Goal: Check status

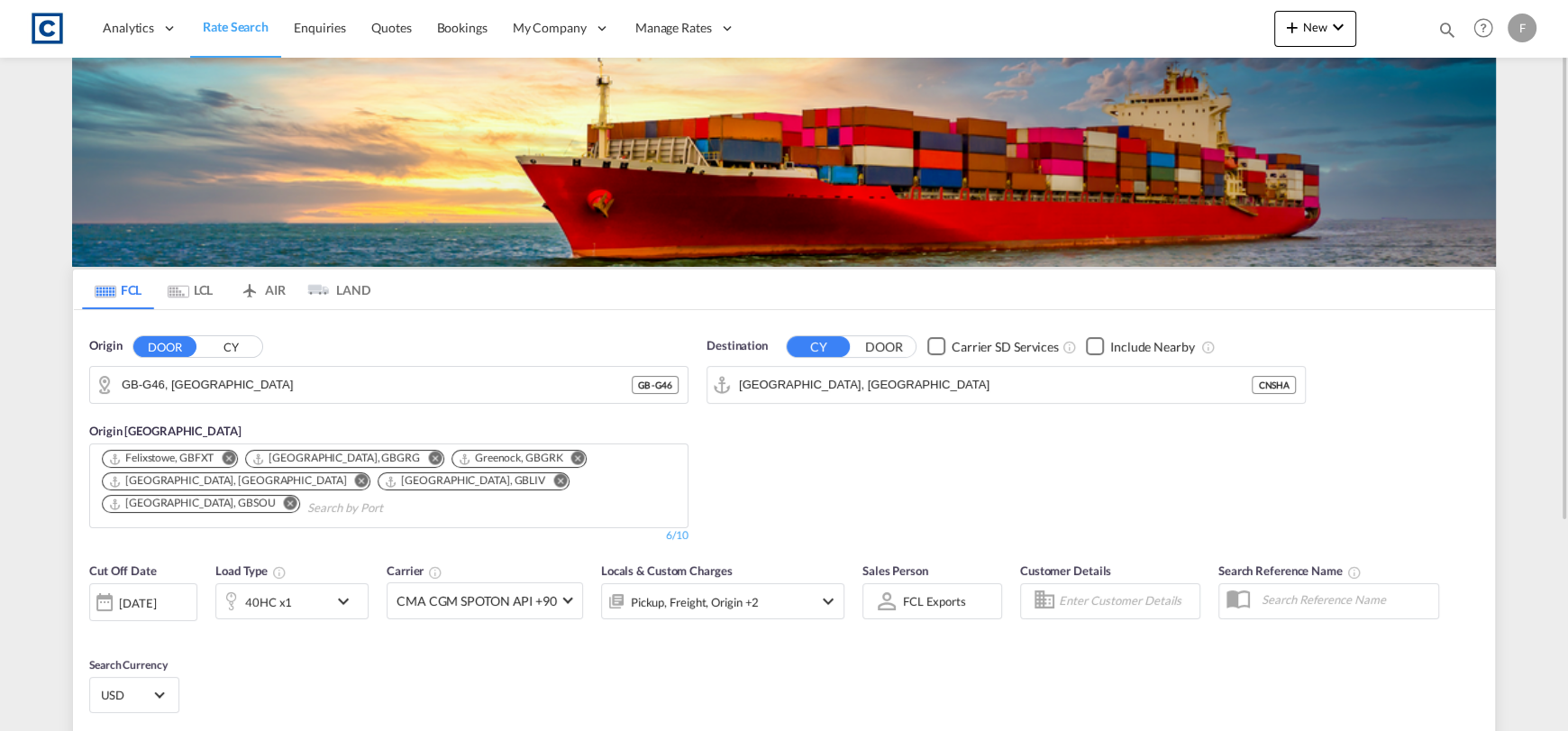
click at [1441, 32] on md-icon "icon-magnify" at bounding box center [1447, 30] width 20 height 20
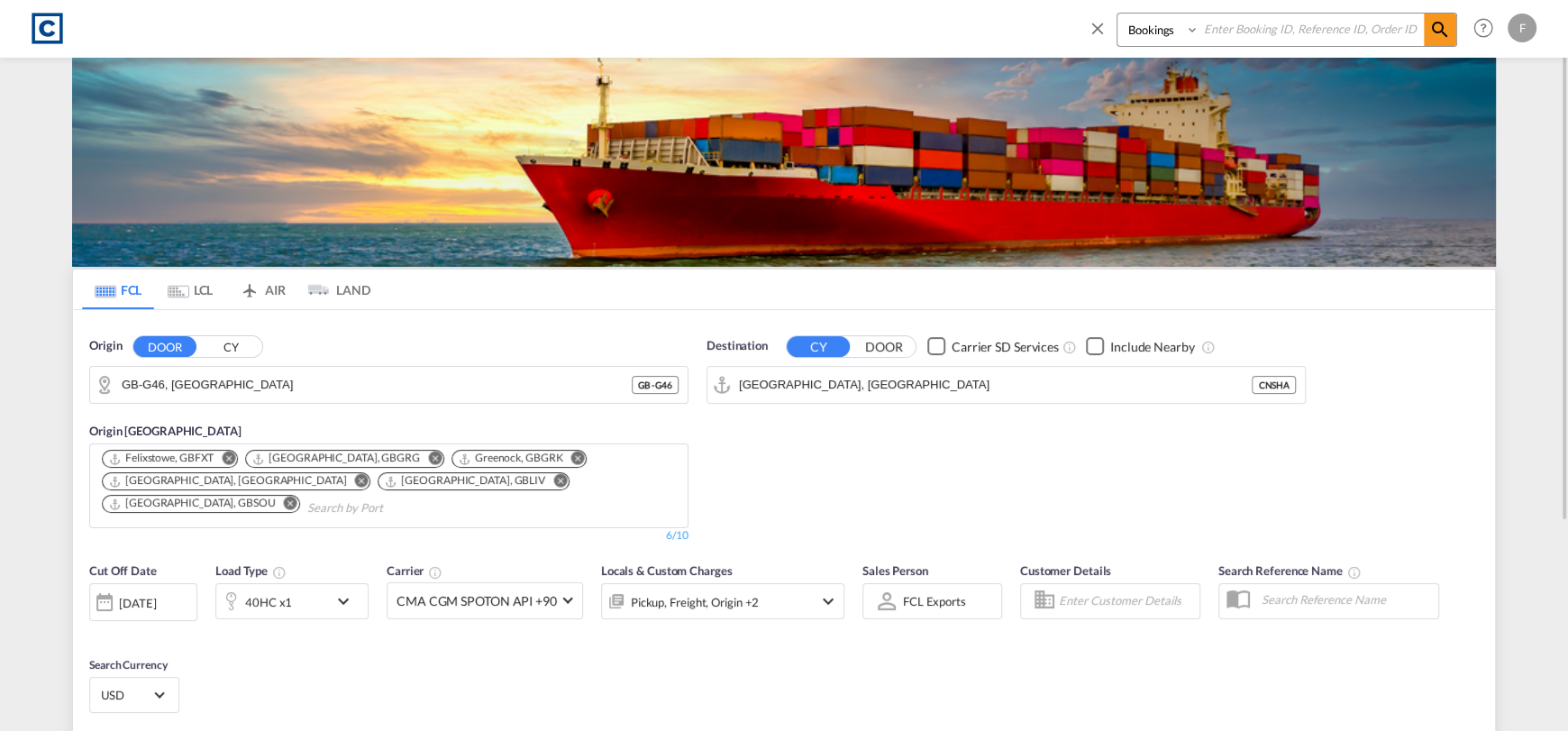
click at [1315, 32] on input at bounding box center [1312, 29] width 224 height 32
paste input "CAD000009603"
type input "CAD000009603"
click at [1176, 39] on select "Bookings Quotes Enquiries" at bounding box center [1160, 30] width 85 height 33
select select "Quotes"
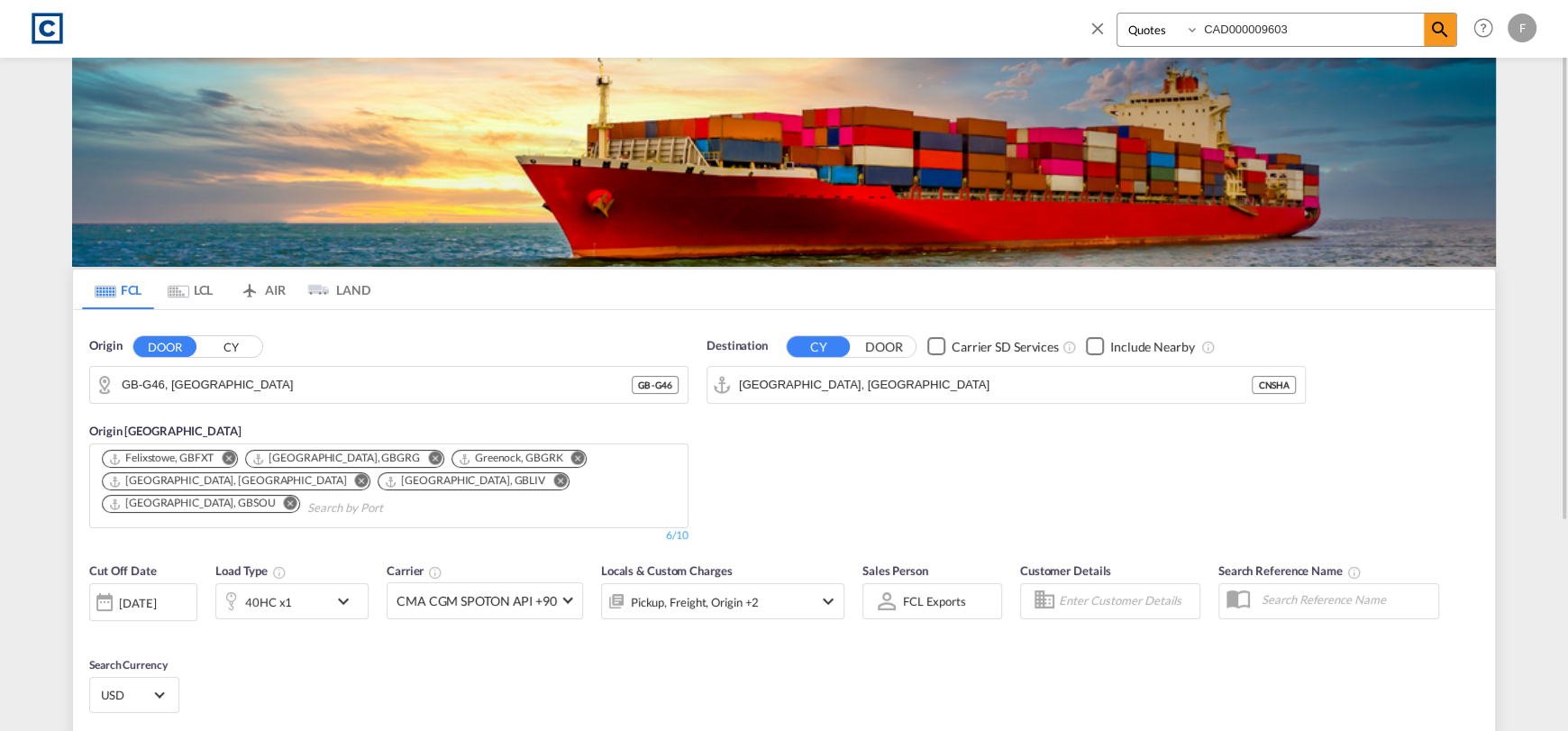
click at [1118, 13] on select "Bookings Quotes Enquiries" at bounding box center [1160, 30] width 85 height 33
click at [1441, 37] on md-icon "icon-magnify" at bounding box center [1441, 30] width 22 height 22
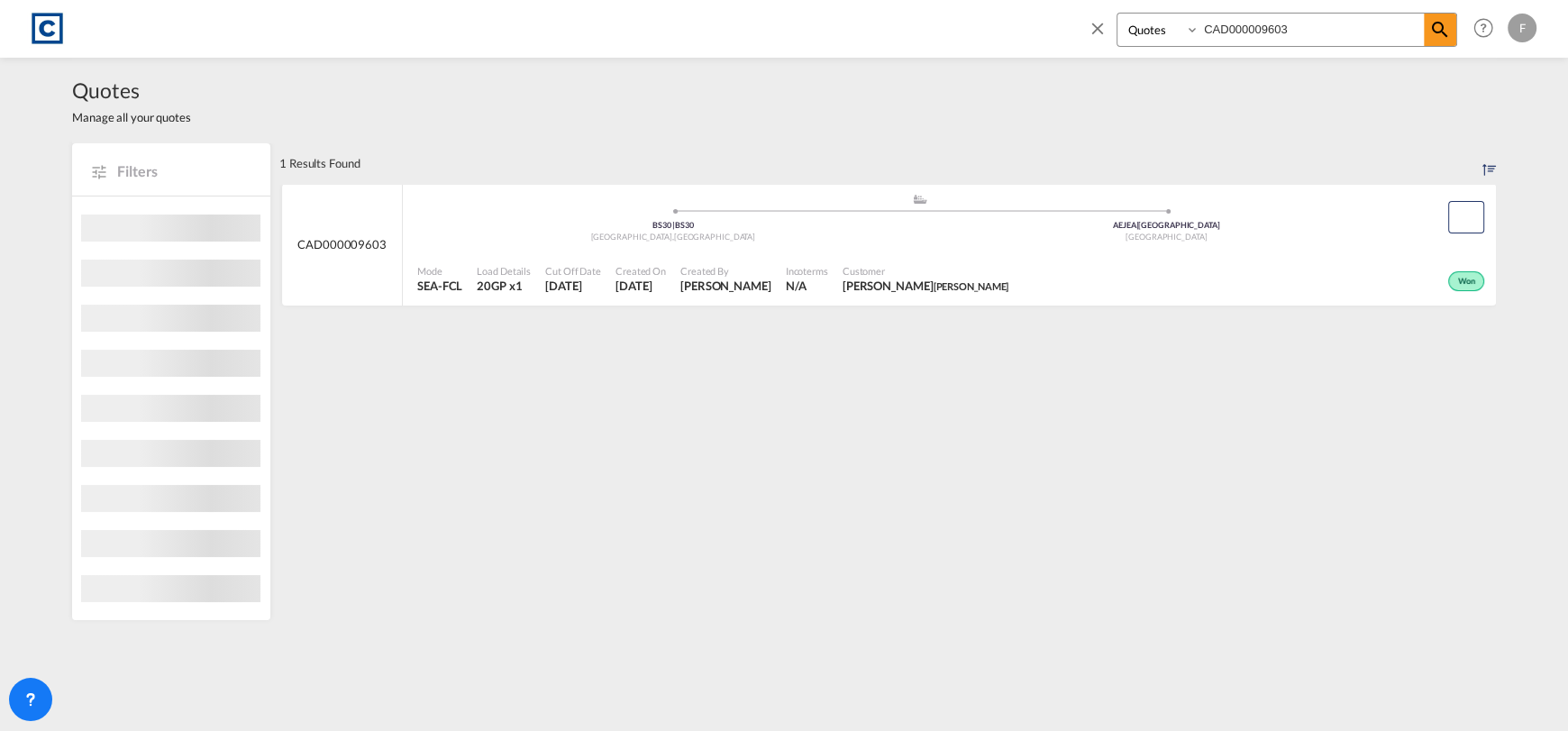
click at [1252, 253] on div "Mode SEA-FCL Load Details 20GP x1 Cut Off Date [DATE] Created On [DATE] Created…" at bounding box center [949, 279] width 1094 height 54
